Goal: Task Accomplishment & Management: Manage account settings

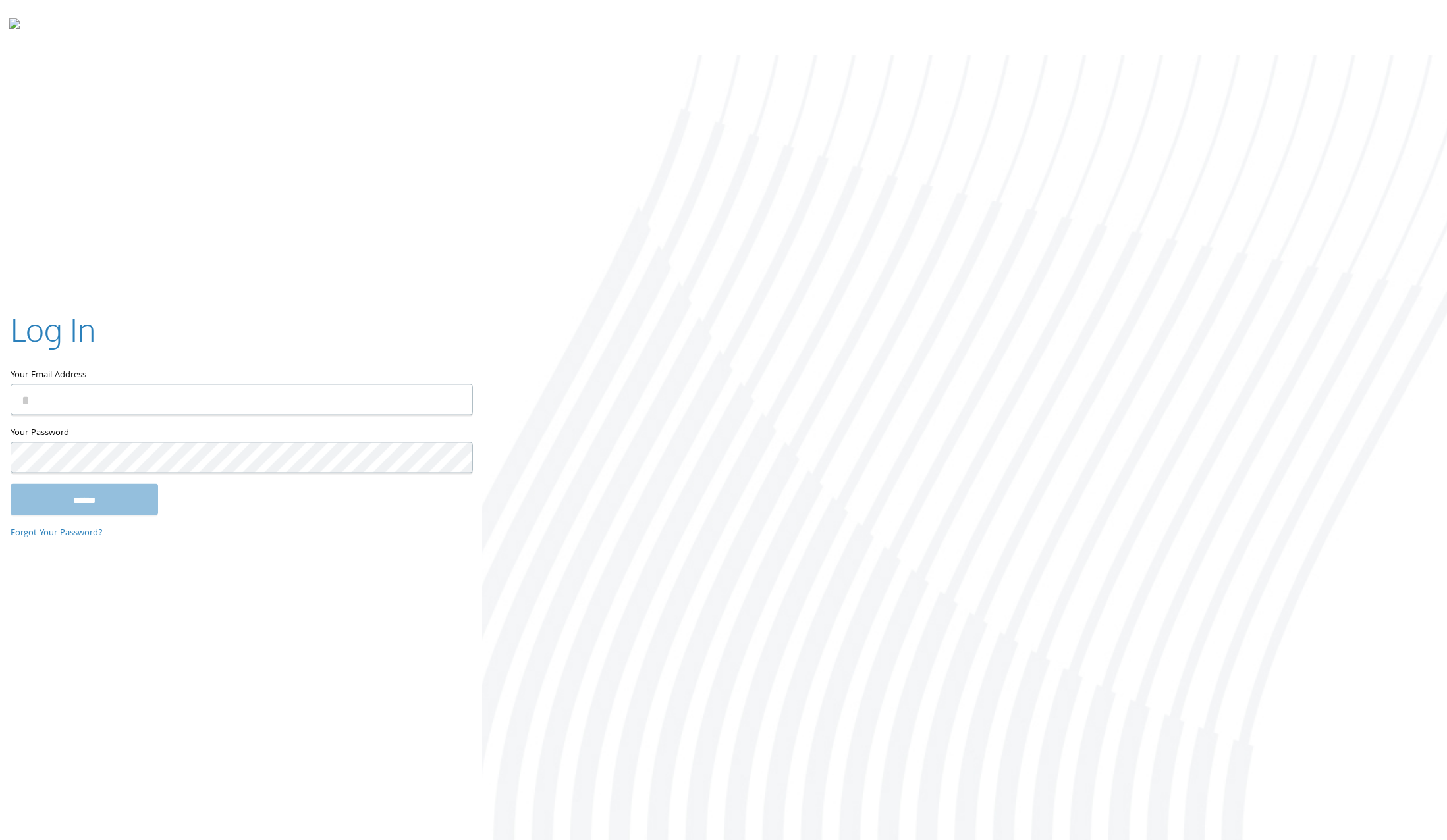
type input "**********"
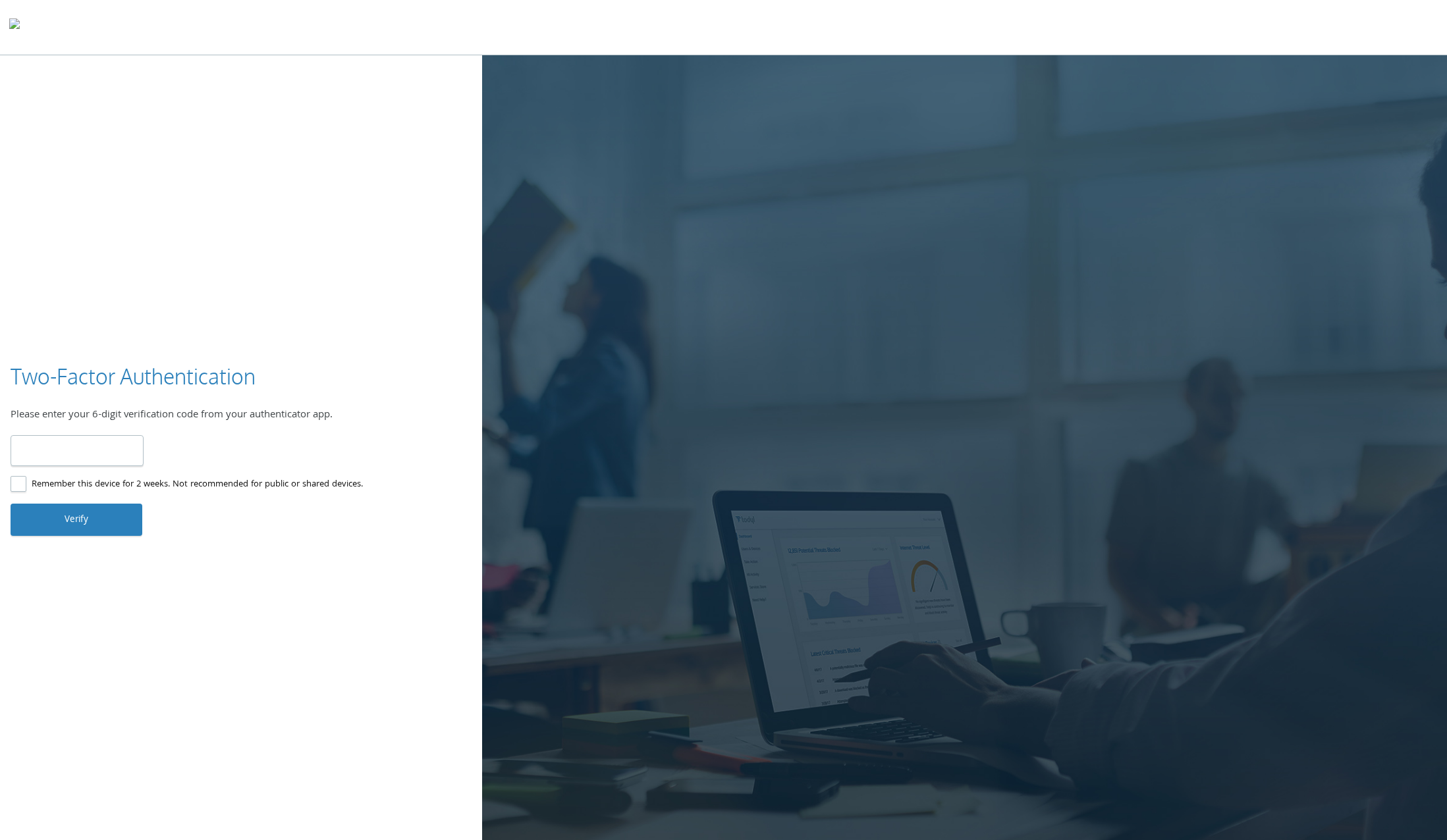
click at [105, 458] on input "number" at bounding box center [77, 450] width 133 height 31
click at [97, 453] on input "number" at bounding box center [77, 450] width 133 height 31
type input "******"
